Goal: Task Accomplishment & Management: Use online tool/utility

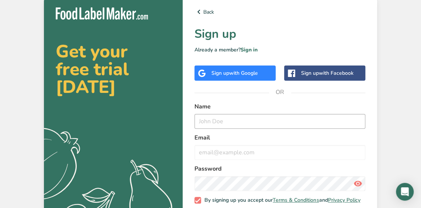
scroll to position [40, 0]
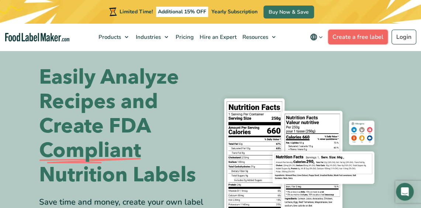
click at [356, 40] on link "Create a free label" at bounding box center [358, 37] width 60 height 15
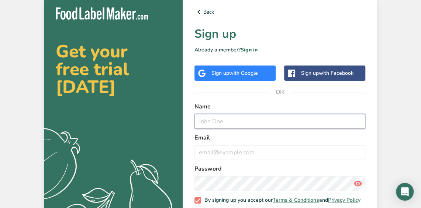
click at [262, 120] on input "text" at bounding box center [280, 121] width 171 height 15
type input "Jeremy Moore"
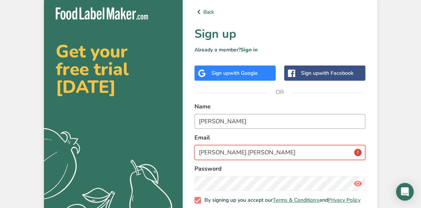
type input "moore.jeremylee@gmail.com"
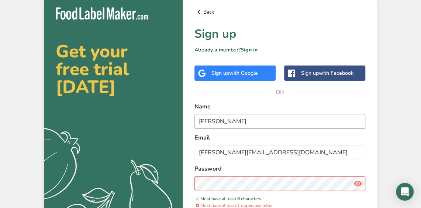
scroll to position [71, 0]
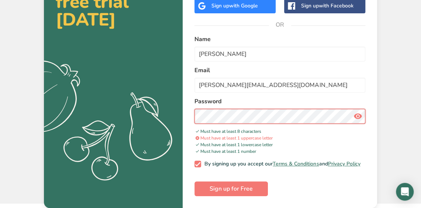
click at [77, 154] on section "Get your free trial today .a{fill:#f5f3ed;} Back Sign up Already a member? Sign…" at bounding box center [211, 67] width 334 height 279
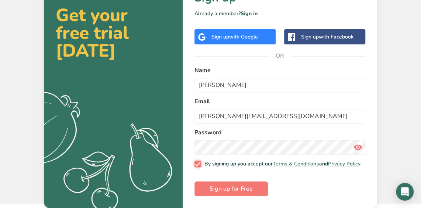
scroll to position [40, 0]
click at [77, 154] on icon ".a{fill:#f5f3ed;}" at bounding box center [95, 154] width 184 height 132
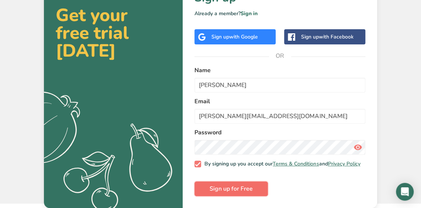
click at [248, 188] on span "Sign up for Free" at bounding box center [231, 188] width 43 height 9
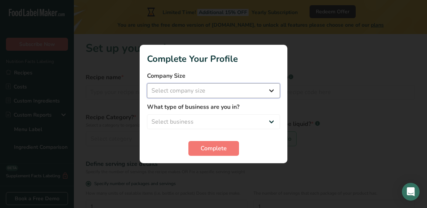
click at [231, 92] on select "Select company size Fewer than 10 Employees 10 to 50 Employees 51 to 500 Employ…" at bounding box center [213, 90] width 133 height 15
click at [228, 98] on select "Select company size Fewer than 10 Employees 10 to 50 Employees 51 to 500 Employ…" at bounding box center [213, 90] width 133 height 15
click at [228, 97] on select "Select company size Fewer than 10 Employees 10 to 50 Employees 51 to 500 Employ…" at bounding box center [213, 90] width 133 height 15
click at [147, 83] on select "Select company size Fewer than 10 Employees 10 to 50 Employees 51 to 500 Employ…" at bounding box center [213, 90] width 133 height 15
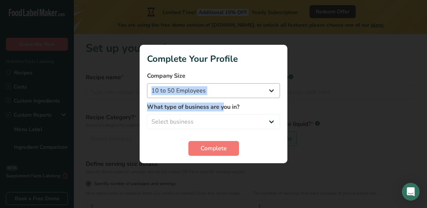
drag, startPoint x: 224, startPoint y: 111, endPoint x: 239, endPoint y: 91, distance: 25.0
click at [239, 91] on form "Company Size Fewer than 10 Employees 10 to 50 Employees 51 to 500 Employees Ove…" at bounding box center [213, 113] width 133 height 84
drag, startPoint x: 239, startPoint y: 91, endPoint x: 202, endPoint y: 85, distance: 37.4
click at [202, 85] on select "Fewer than 10 Employees 10 to 50 Employees 51 to 500 Employees Over 500 Employe…" at bounding box center [213, 90] width 133 height 15
select select "1"
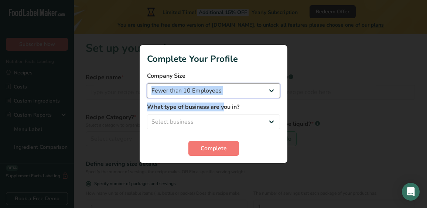
click at [147, 83] on select "Fewer than 10 Employees 10 to 50 Employees 51 to 500 Employees Over 500 Employe…" at bounding box center [213, 90] width 133 height 15
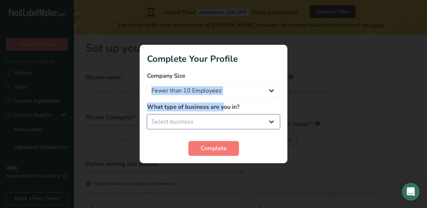
click at [209, 124] on select "Select business Packaged Food Manufacturer Restaurant & Cafe Bakery Meal Plans …" at bounding box center [213, 121] width 133 height 15
select select "2"
click at [147, 114] on select "Select business Packaged Food Manufacturer Restaurant & Cafe Bakery Meal Plans …" at bounding box center [213, 121] width 133 height 15
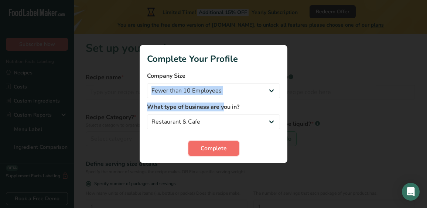
click at [219, 149] on span "Complete" at bounding box center [214, 148] width 26 height 9
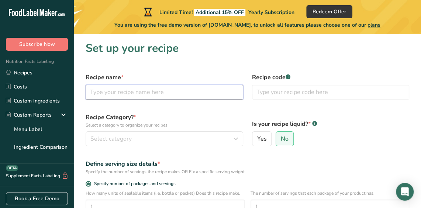
click at [215, 92] on input "text" at bounding box center [165, 92] width 158 height 15
type input "Non-Dairy [PERSON_NAME]"
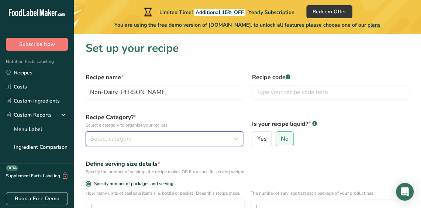
click at [175, 141] on div "Select category" at bounding box center [163, 138] width 144 height 9
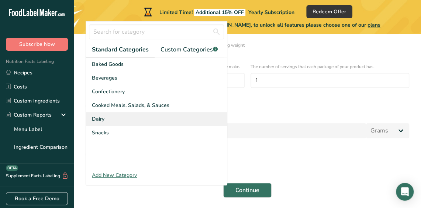
scroll to position [126, 0]
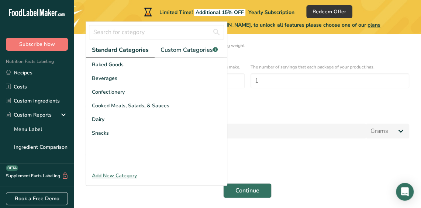
click at [133, 175] on div "Add New Category" at bounding box center [156, 175] width 141 height 8
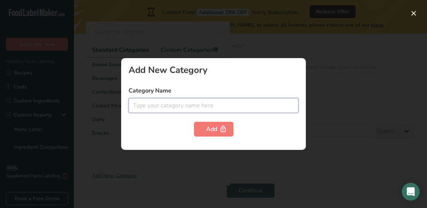
click at [202, 103] on input "text" at bounding box center [214, 105] width 170 height 15
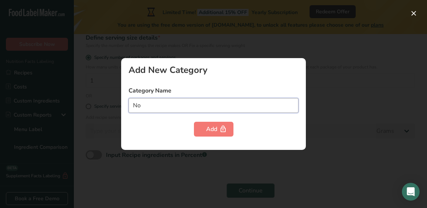
type input "N"
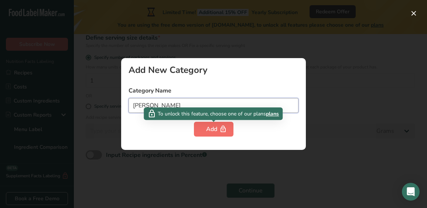
type input "Creamer"
click at [212, 131] on div "Add" at bounding box center [213, 128] width 15 height 9
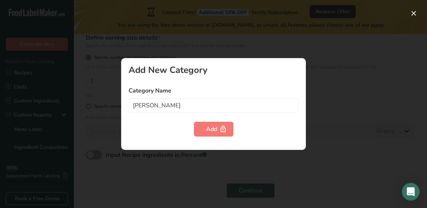
click at [371, 28] on div at bounding box center [213, 104] width 427 height 208
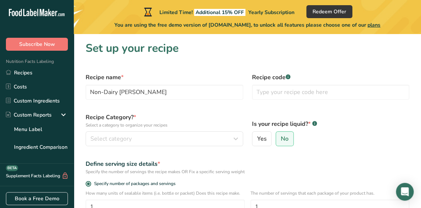
scroll to position [34, 0]
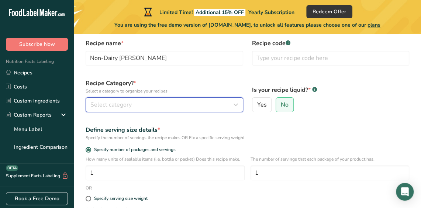
click at [171, 108] on div "Select category" at bounding box center [163, 104] width 144 height 9
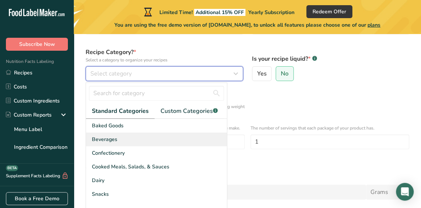
scroll to position [69, 0]
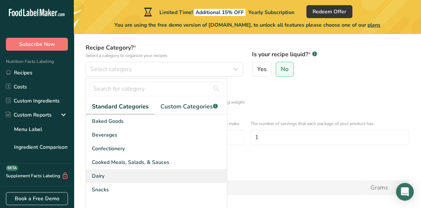
click at [164, 174] on div "Dairy" at bounding box center [156, 176] width 141 height 14
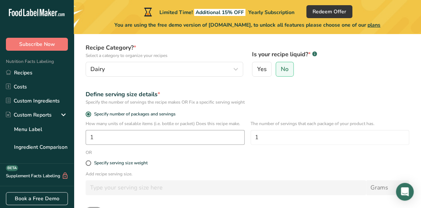
scroll to position [82, 0]
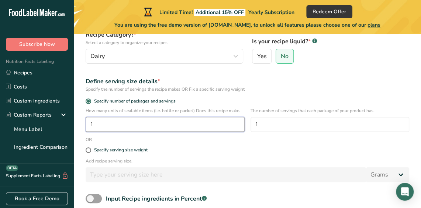
click at [205, 127] on input "1" at bounding box center [165, 124] width 159 height 15
type input "10"
click at [205, 127] on input "10" at bounding box center [165, 124] width 159 height 15
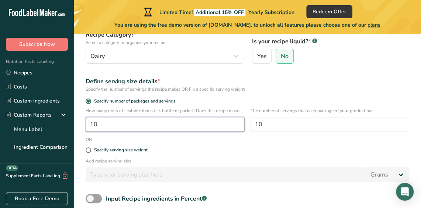
click at [205, 127] on input "10" at bounding box center [165, 124] width 159 height 15
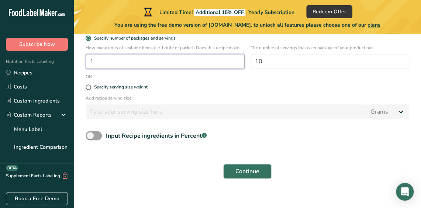
scroll to position [153, 0]
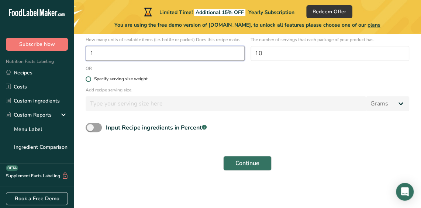
type input "1"
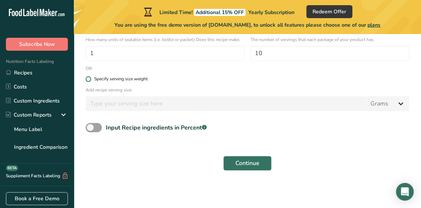
click at [135, 77] on div "Specify serving size weight" at bounding box center [121, 79] width 54 height 6
click at [91, 77] on input "Specify serving size weight" at bounding box center [88, 78] width 5 height 5
radio input "true"
radio input "false"
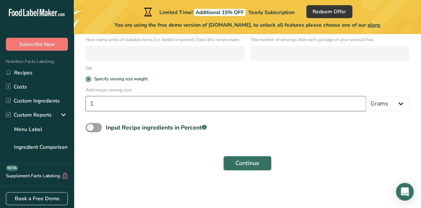
click at [211, 103] on input "1" at bounding box center [226, 103] width 281 height 15
type input "100"
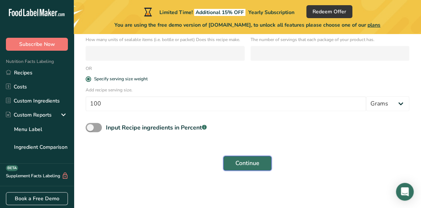
click at [262, 156] on button "Continue" at bounding box center [247, 163] width 48 height 15
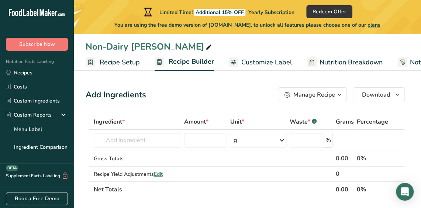
scroll to position [12, 0]
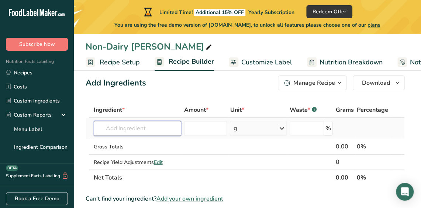
click at [170, 129] on input "text" at bounding box center [138, 128] width 88 height 15
click at [250, 63] on span "Customize Label" at bounding box center [267, 62] width 51 height 10
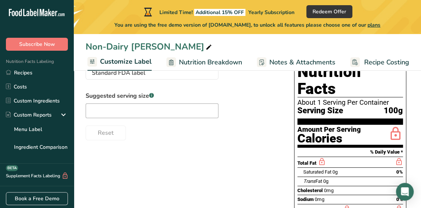
scroll to position [46, 0]
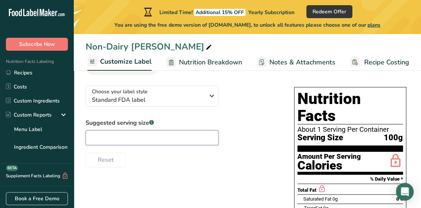
drag, startPoint x: 228, startPoint y: 160, endPoint x: 168, endPoint y: 139, distance: 62.7
click at [168, 139] on input "text" at bounding box center [152, 137] width 133 height 15
type input "100g"
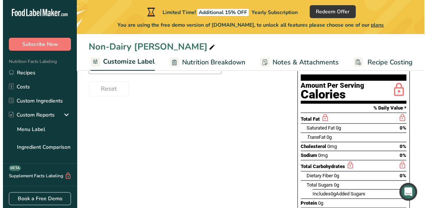
scroll to position [101, 0]
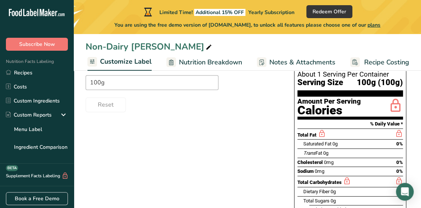
click at [207, 61] on span "Nutrition Breakdown" at bounding box center [210, 62] width 63 height 10
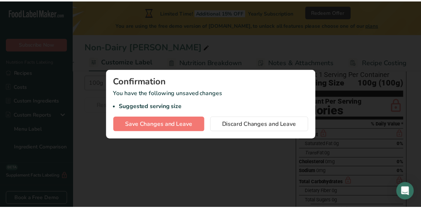
scroll to position [0, 135]
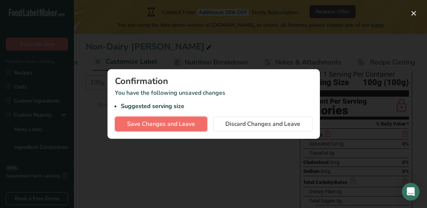
click at [184, 120] on span "Save Changes and Leave" at bounding box center [161, 123] width 68 height 9
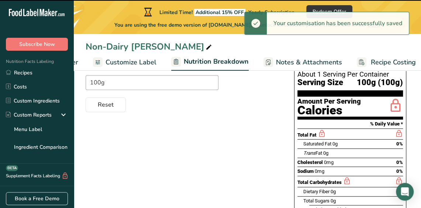
select select "Calories"
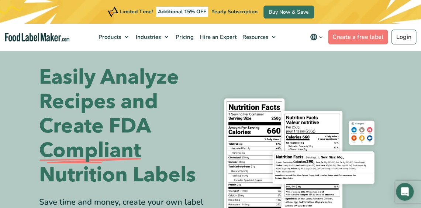
click at [363, 30] on nav "Products Food Nutrition Labelling Supplements Formulation & Labelling Industrie…" at bounding box center [210, 37] width 421 height 27
click at [356, 40] on link "Create a free label" at bounding box center [358, 37] width 60 height 15
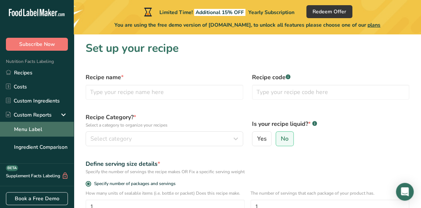
click at [47, 122] on link "Menu Label" at bounding box center [37, 129] width 74 height 15
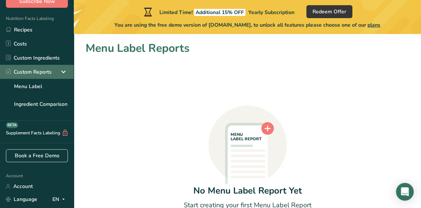
scroll to position [43, 0]
click at [53, 71] on div "Custom Reports" at bounding box center [37, 72] width 74 height 14
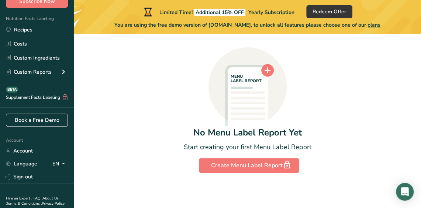
scroll to position [0, 0]
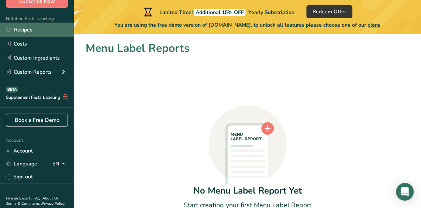
click at [55, 26] on link "Recipes" at bounding box center [37, 30] width 74 height 14
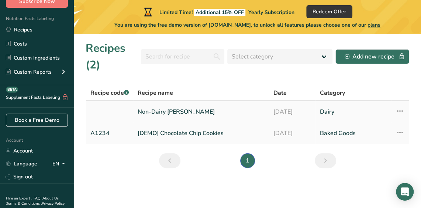
click at [233, 111] on link "Non-Dairy [PERSON_NAME]" at bounding box center [201, 112] width 127 height 16
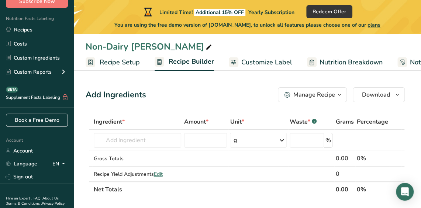
click at [278, 63] on span "Customize Label" at bounding box center [267, 62] width 51 height 10
